Goal: Transaction & Acquisition: Register for event/course

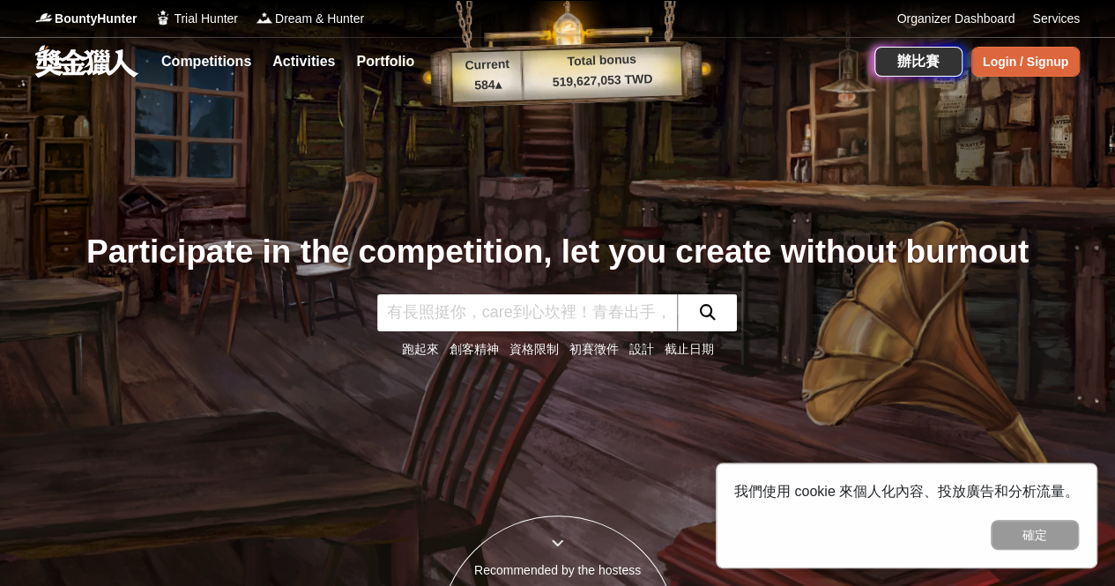
click at [1043, 61] on div "Login / Signup" at bounding box center [1026, 62] width 108 height 30
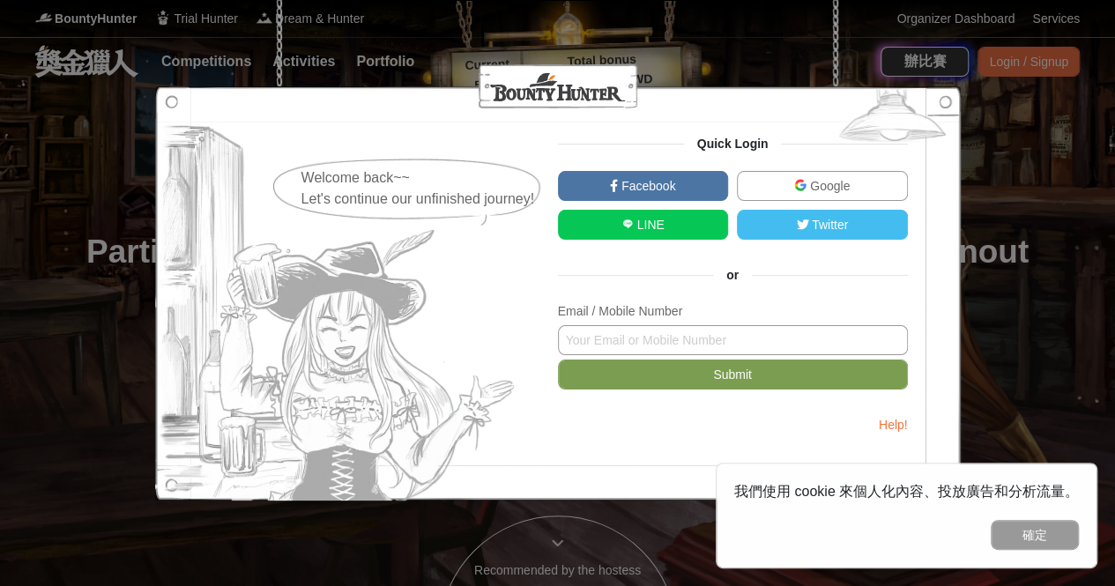
click at [702, 353] on input "text" at bounding box center [733, 340] width 350 height 30
click at [1072, 549] on button "確定" at bounding box center [1035, 535] width 88 height 30
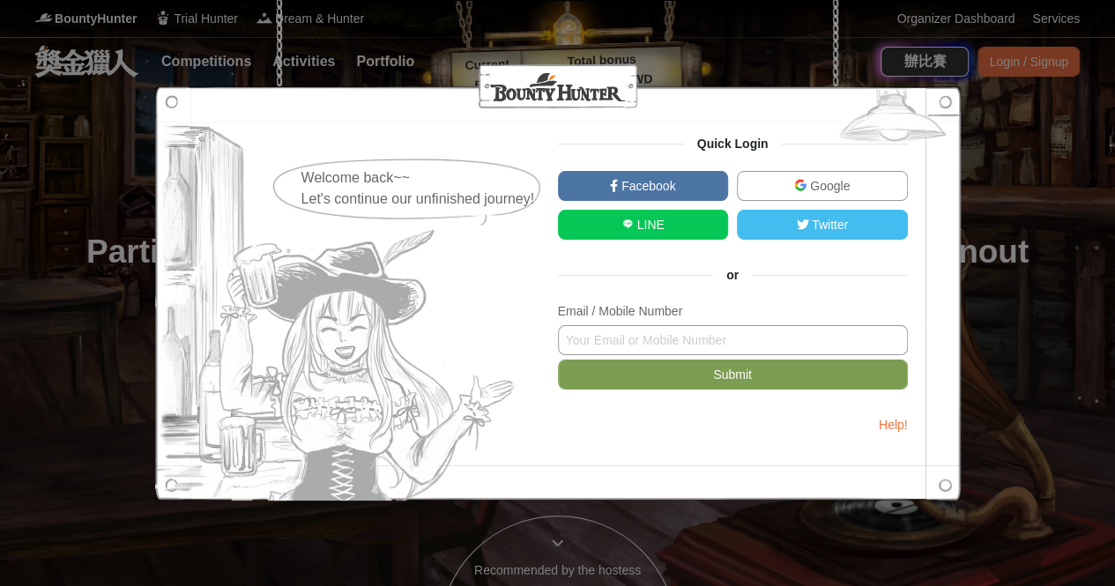
click at [717, 343] on input "text" at bounding box center [733, 340] width 350 height 30
type input "ㄉ"
type input "timmy94402@gmail.com"
click at [558, 360] on button "Submit" at bounding box center [733, 375] width 350 height 30
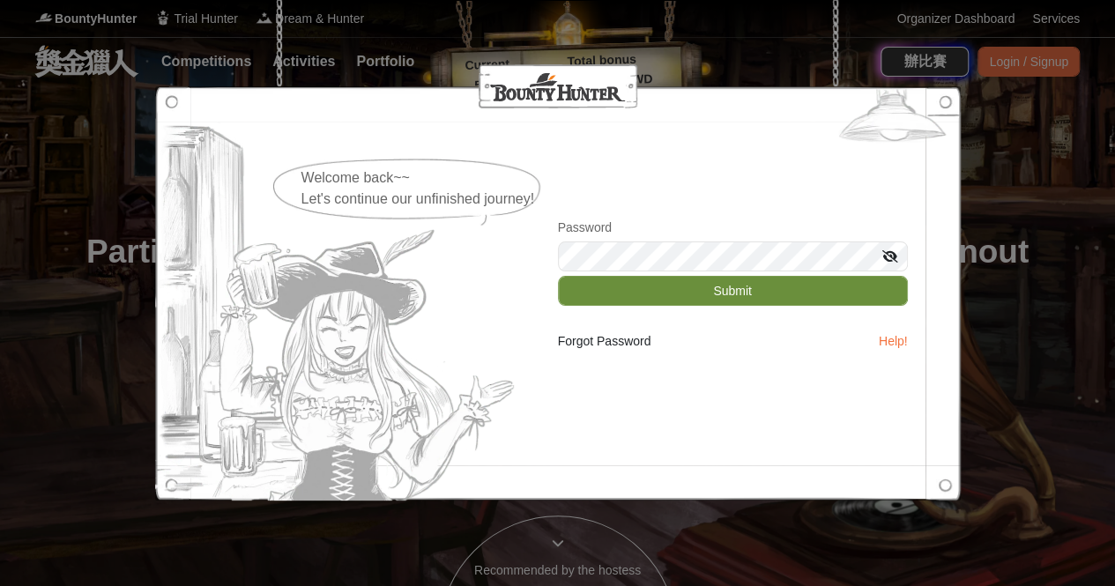
click at [738, 293] on button "Submit" at bounding box center [733, 291] width 350 height 30
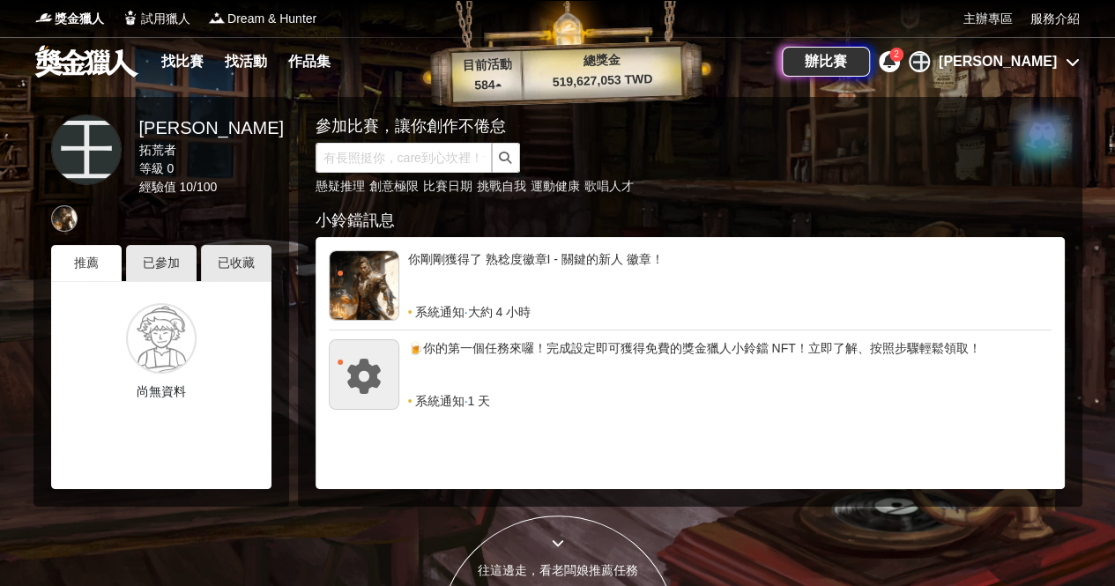
click at [86, 68] on link at bounding box center [87, 61] width 107 height 34
click at [870, 56] on div "辦比賽" at bounding box center [826, 62] width 88 height 30
click at [83, 19] on span "獎金獵人" at bounding box center [79, 19] width 49 height 19
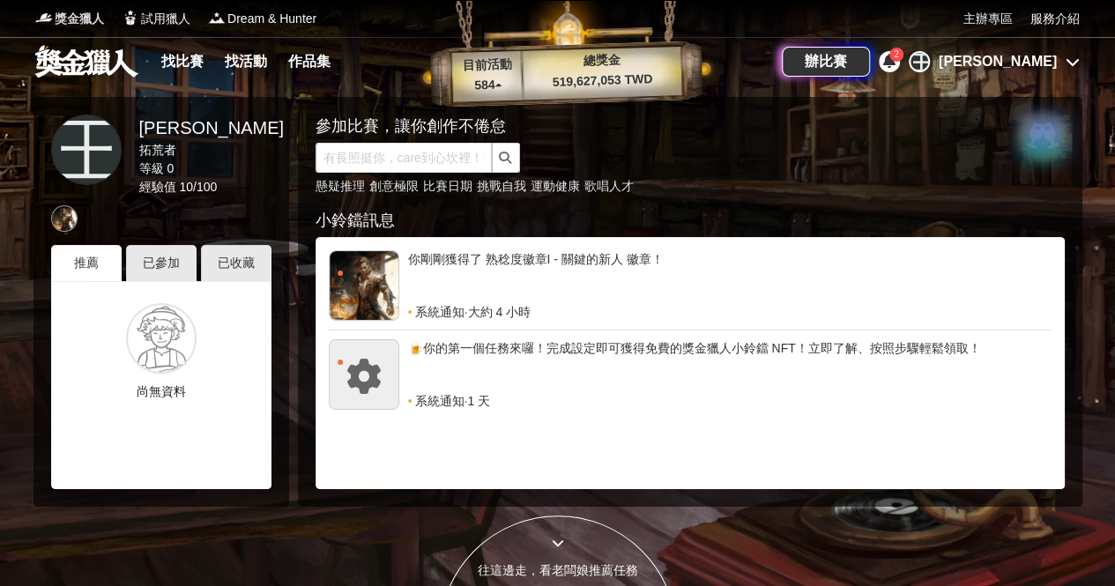
click at [80, 17] on span "獎金獵人" at bounding box center [79, 19] width 49 height 19
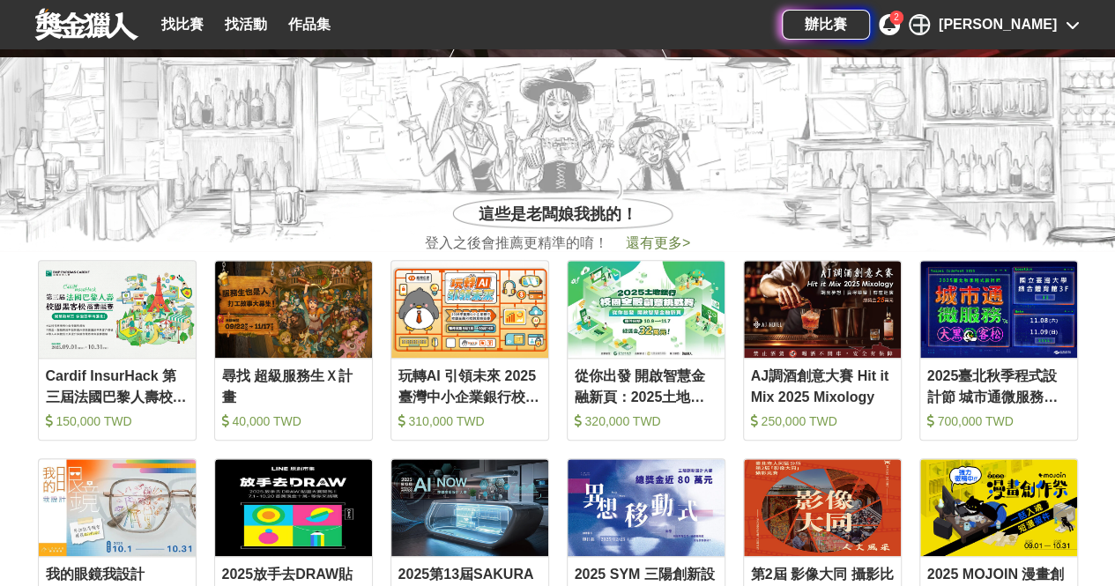
scroll to position [617, 0]
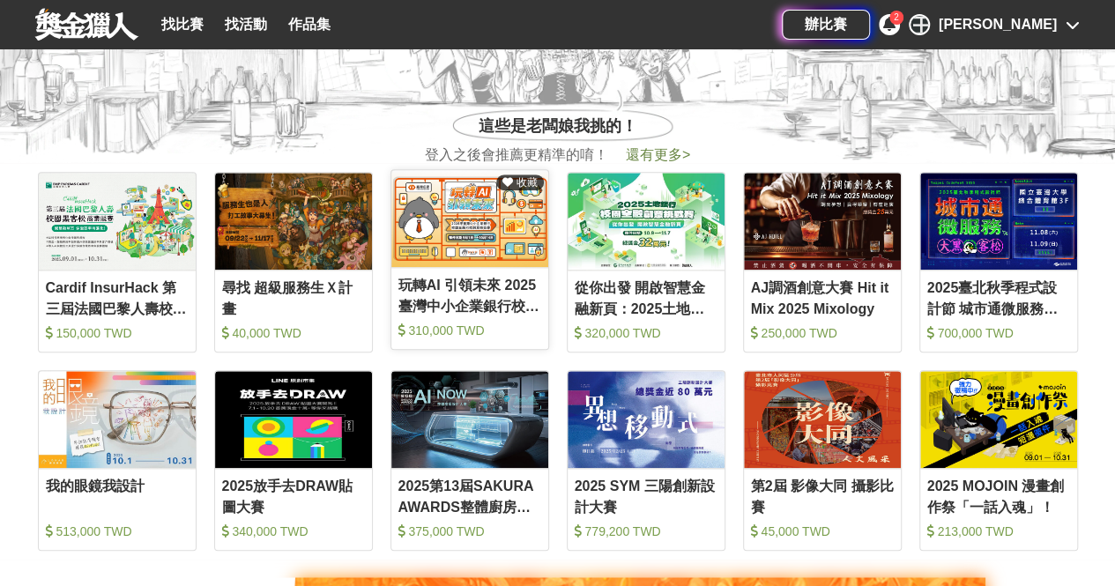
click at [488, 216] on img at bounding box center [470, 218] width 157 height 97
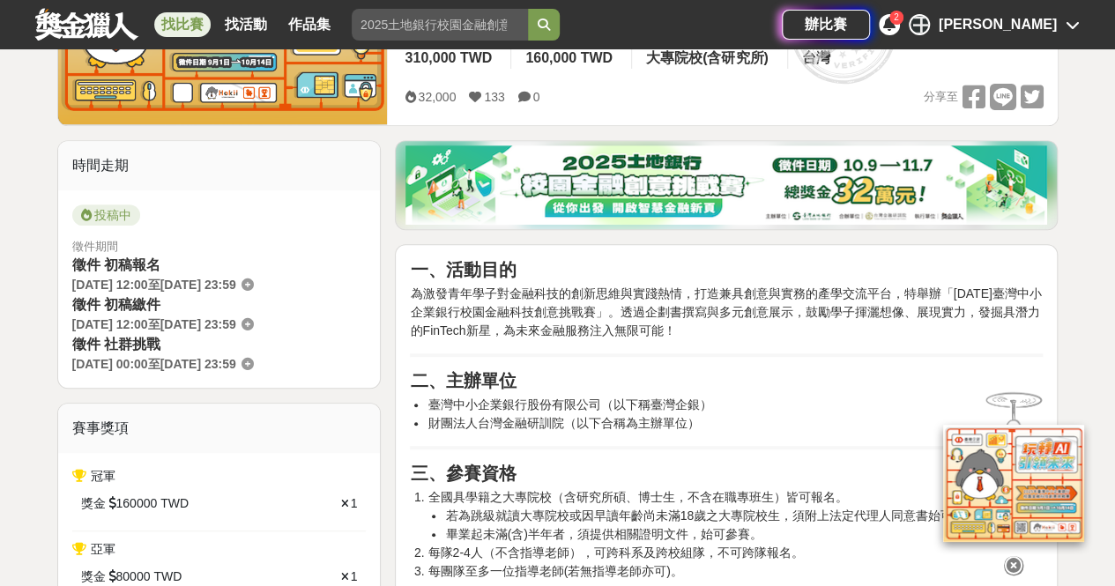
scroll to position [353, 0]
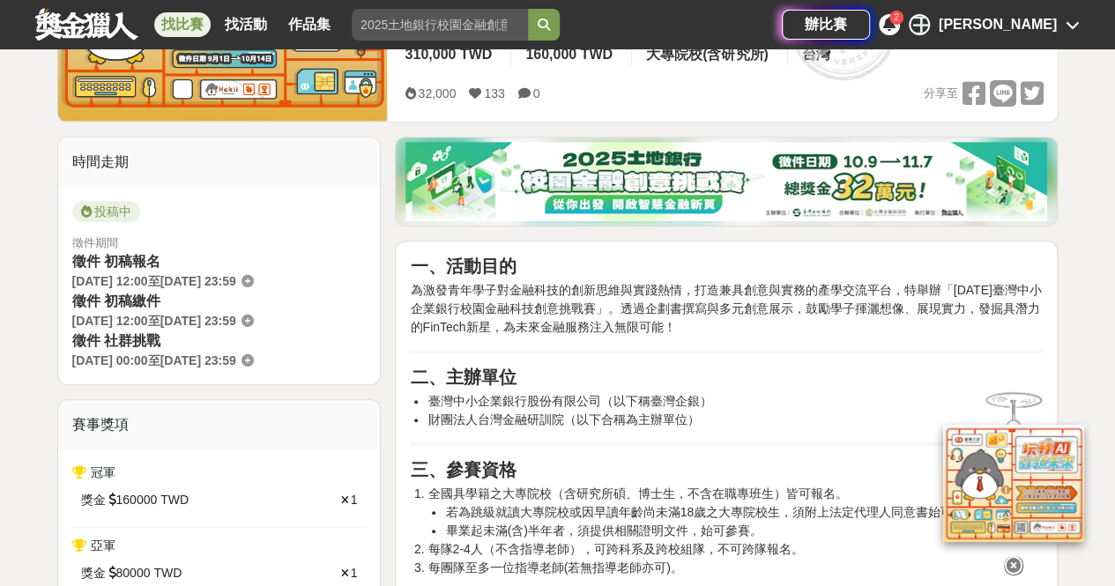
click at [1006, 548] on div at bounding box center [1014, 563] width 176 height 30
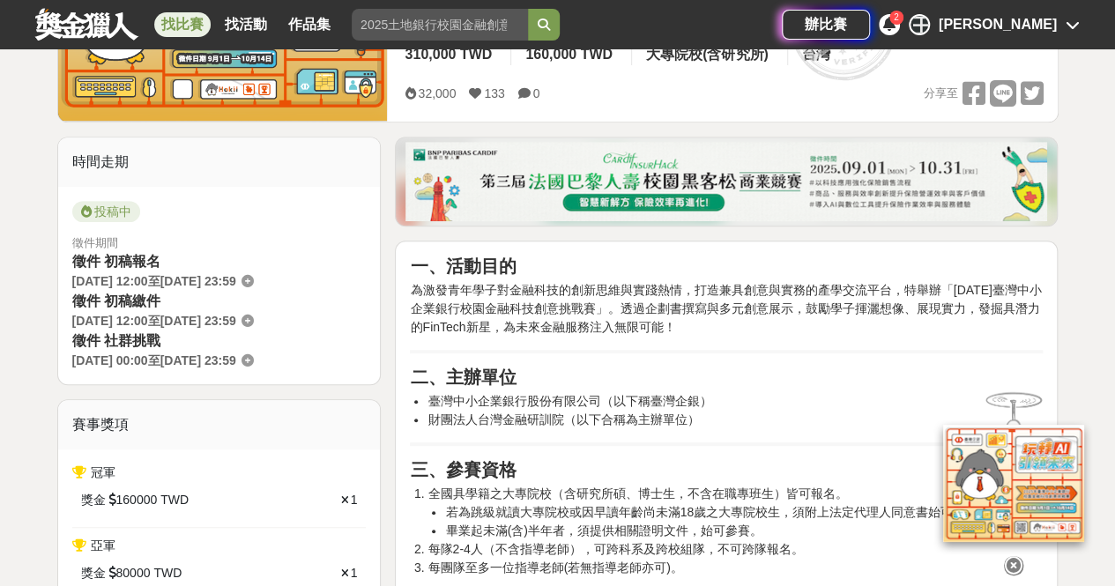
click at [1006, 556] on icon at bounding box center [1013, 565] width 19 height 19
